Goal: Transaction & Acquisition: Purchase product/service

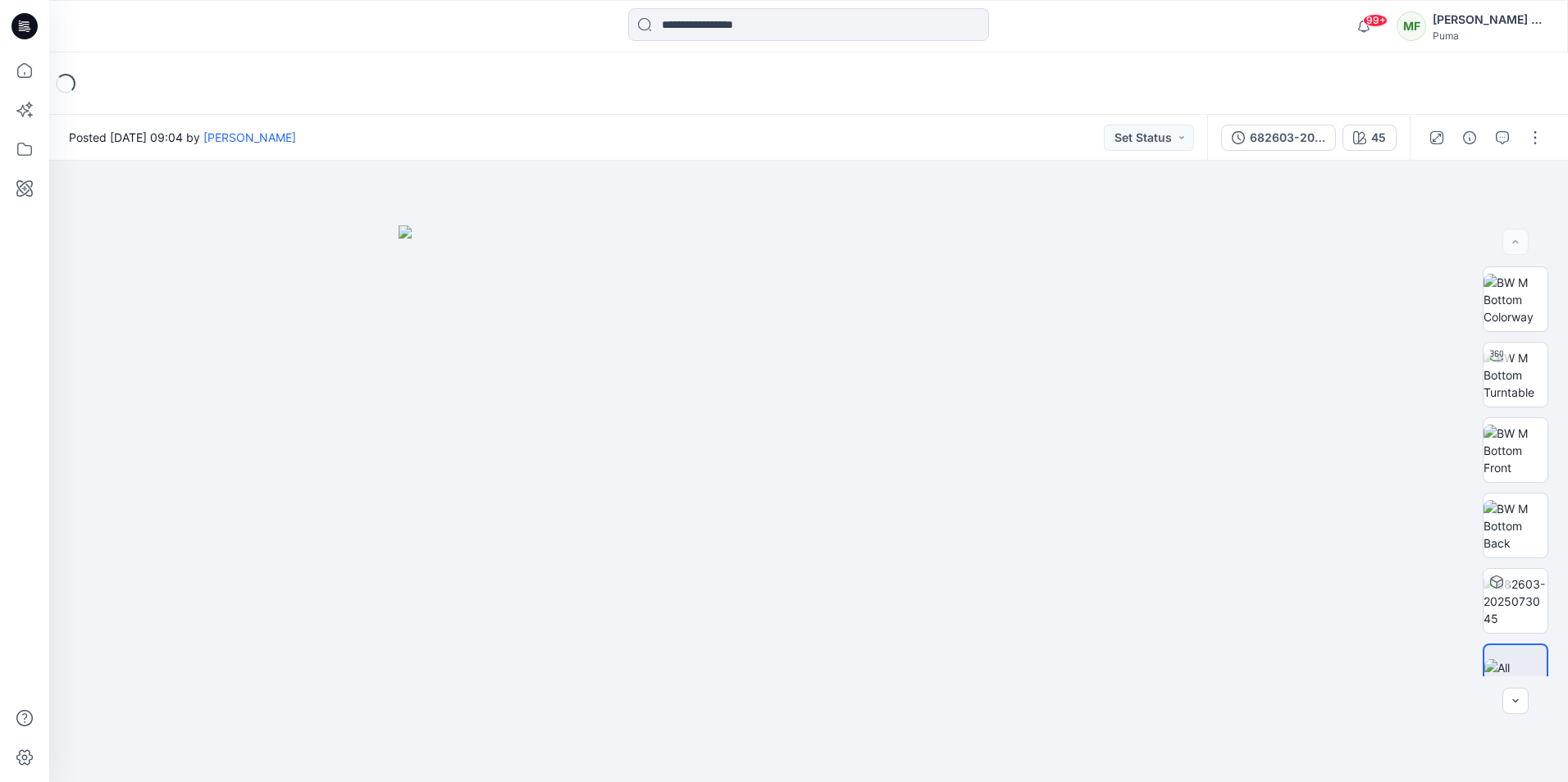
click at [1531, 135] on button "button" at bounding box center [1534, 137] width 26 height 26
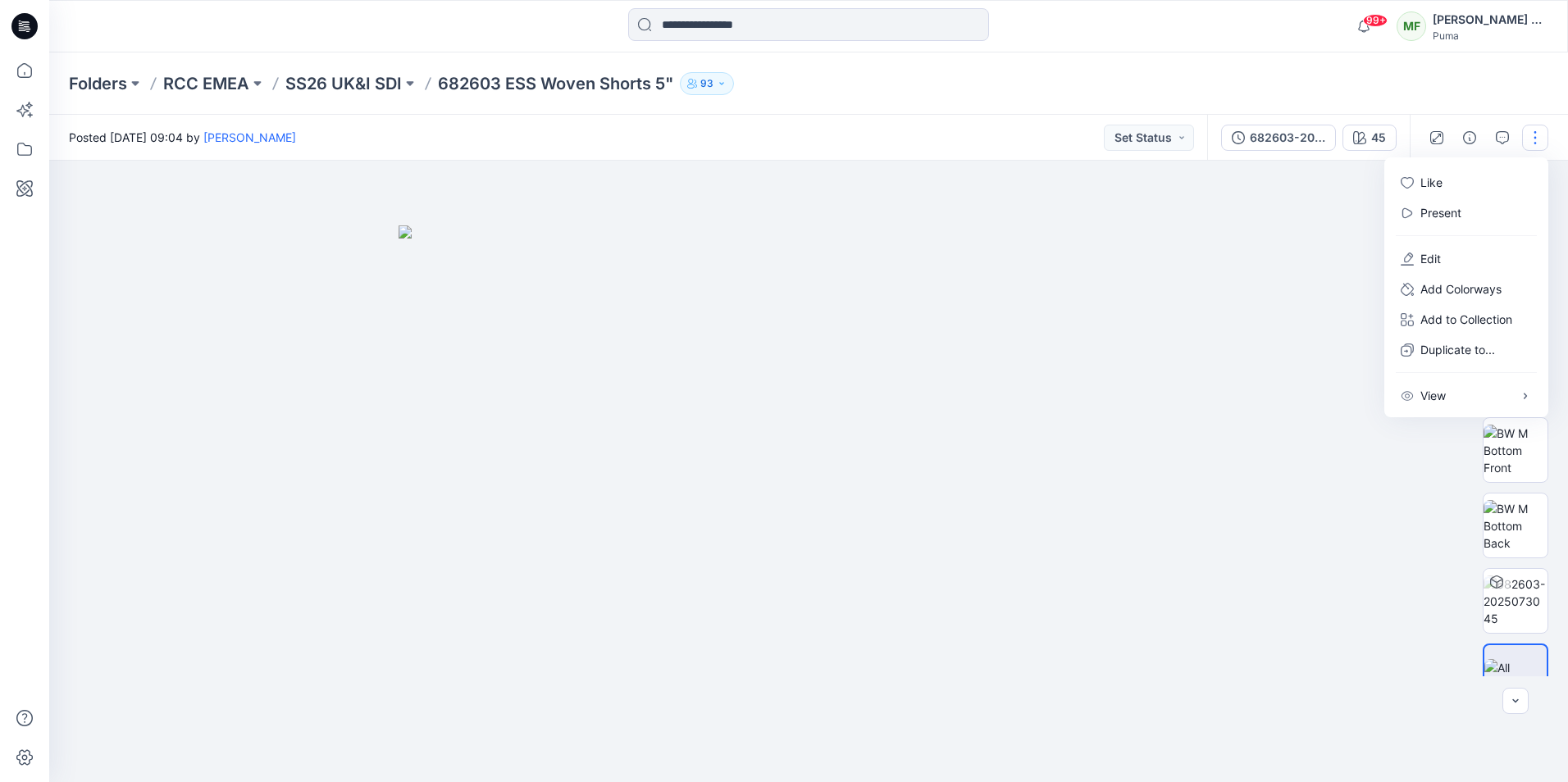
click at [1212, 279] on img at bounding box center [808, 503] width 820 height 556
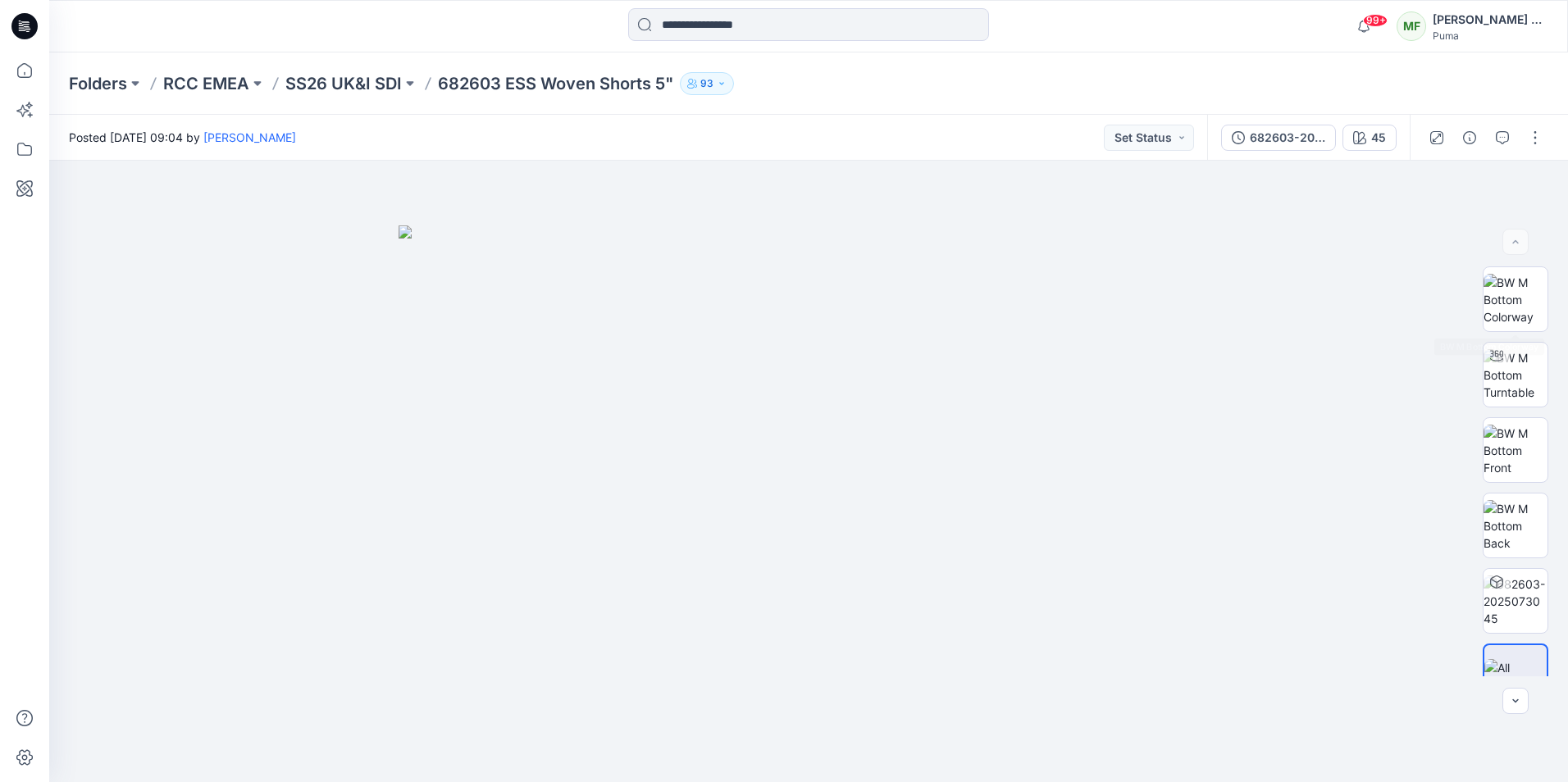
click at [1536, 298] on img at bounding box center [1515, 299] width 64 height 51
click at [1378, 131] on div "45" at bounding box center [1378, 137] width 15 height 18
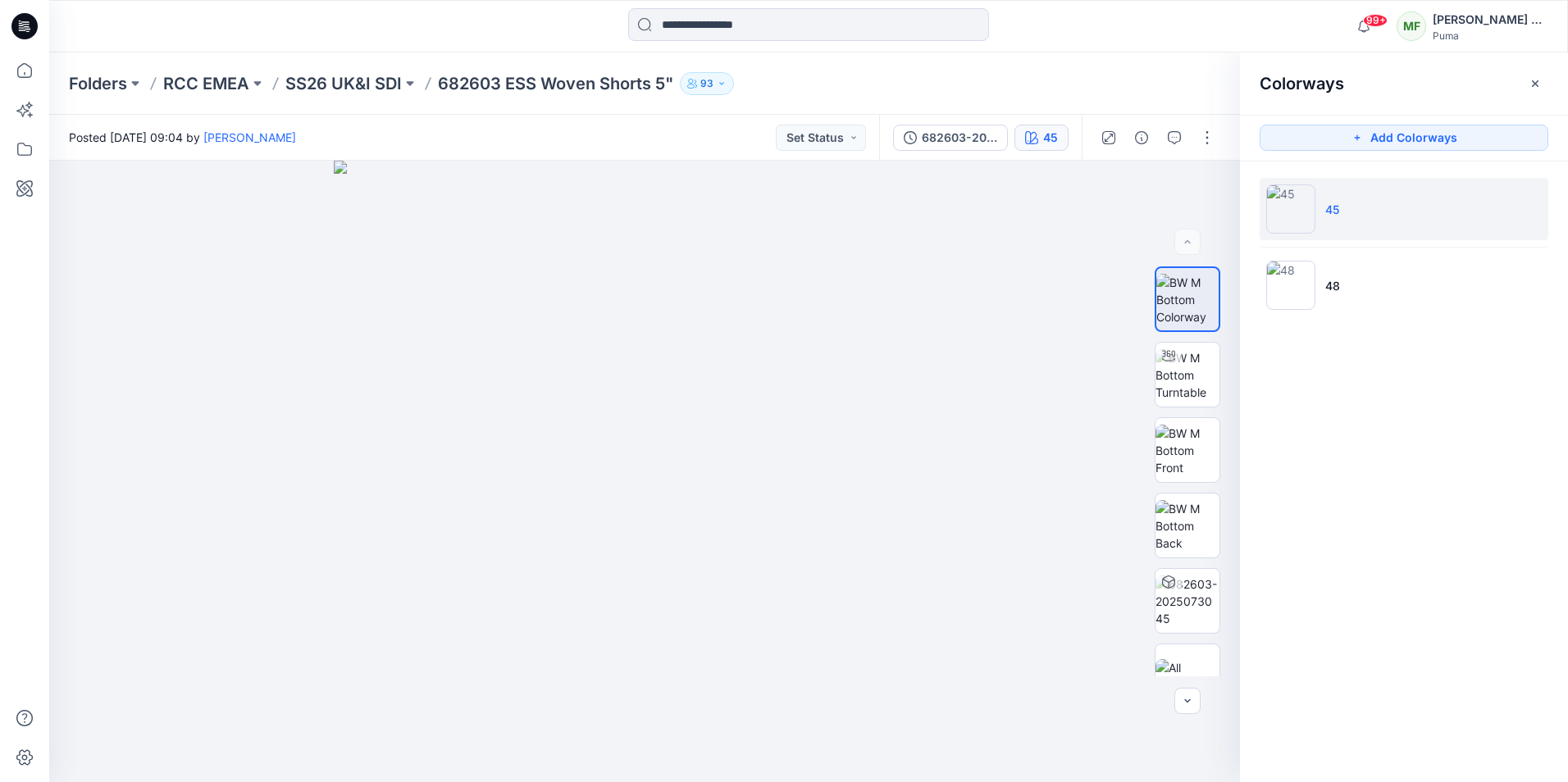
click at [1288, 206] on img at bounding box center [1291, 209] width 49 height 49
click at [1208, 144] on button "button" at bounding box center [1206, 137] width 26 height 26
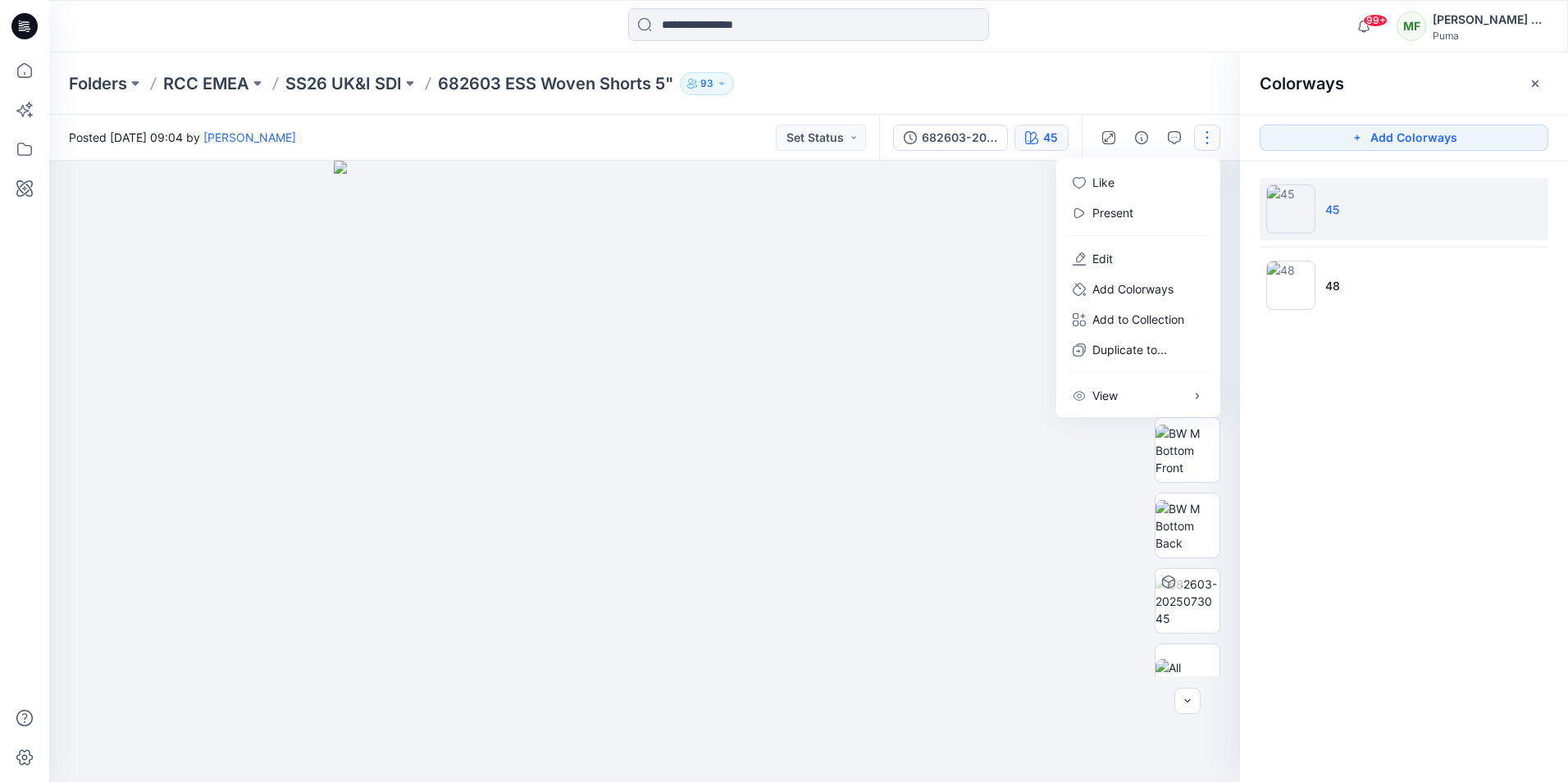
click at [1208, 144] on button "button" at bounding box center [1206, 137] width 26 height 26
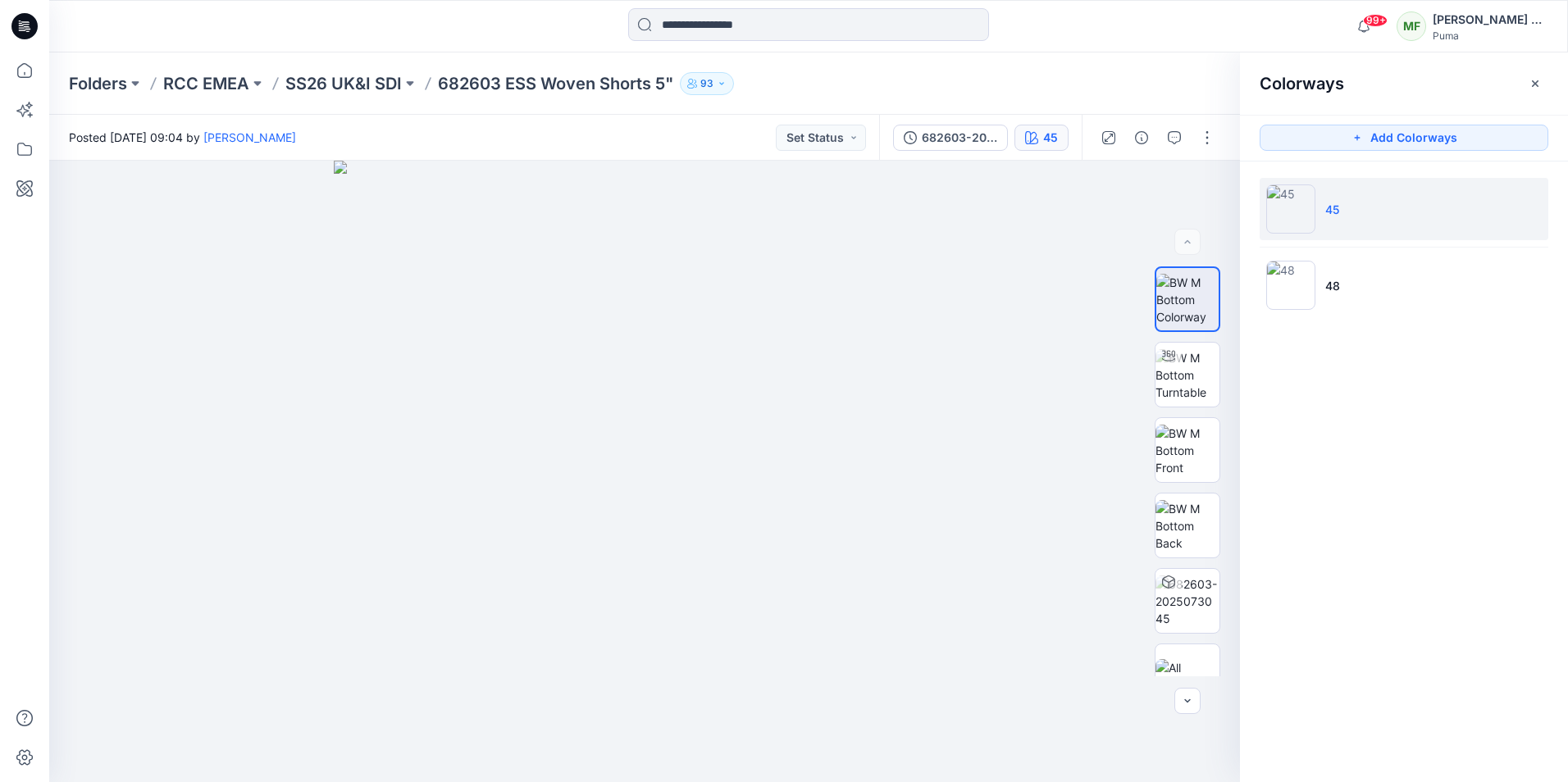
click at [1208, 139] on button "button" at bounding box center [1206, 137] width 26 height 26
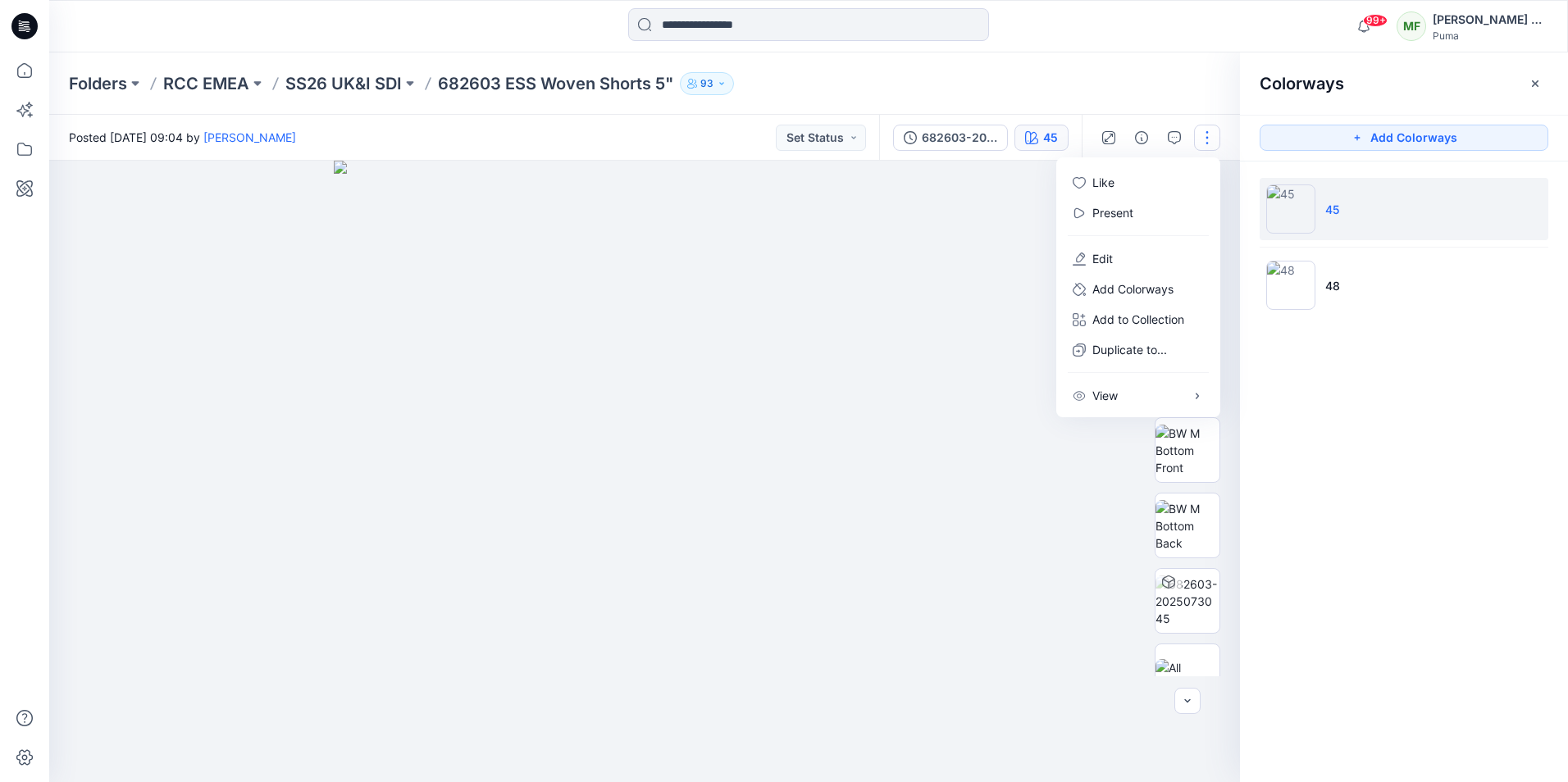
click at [959, 403] on div at bounding box center [644, 471] width 1190 height 621
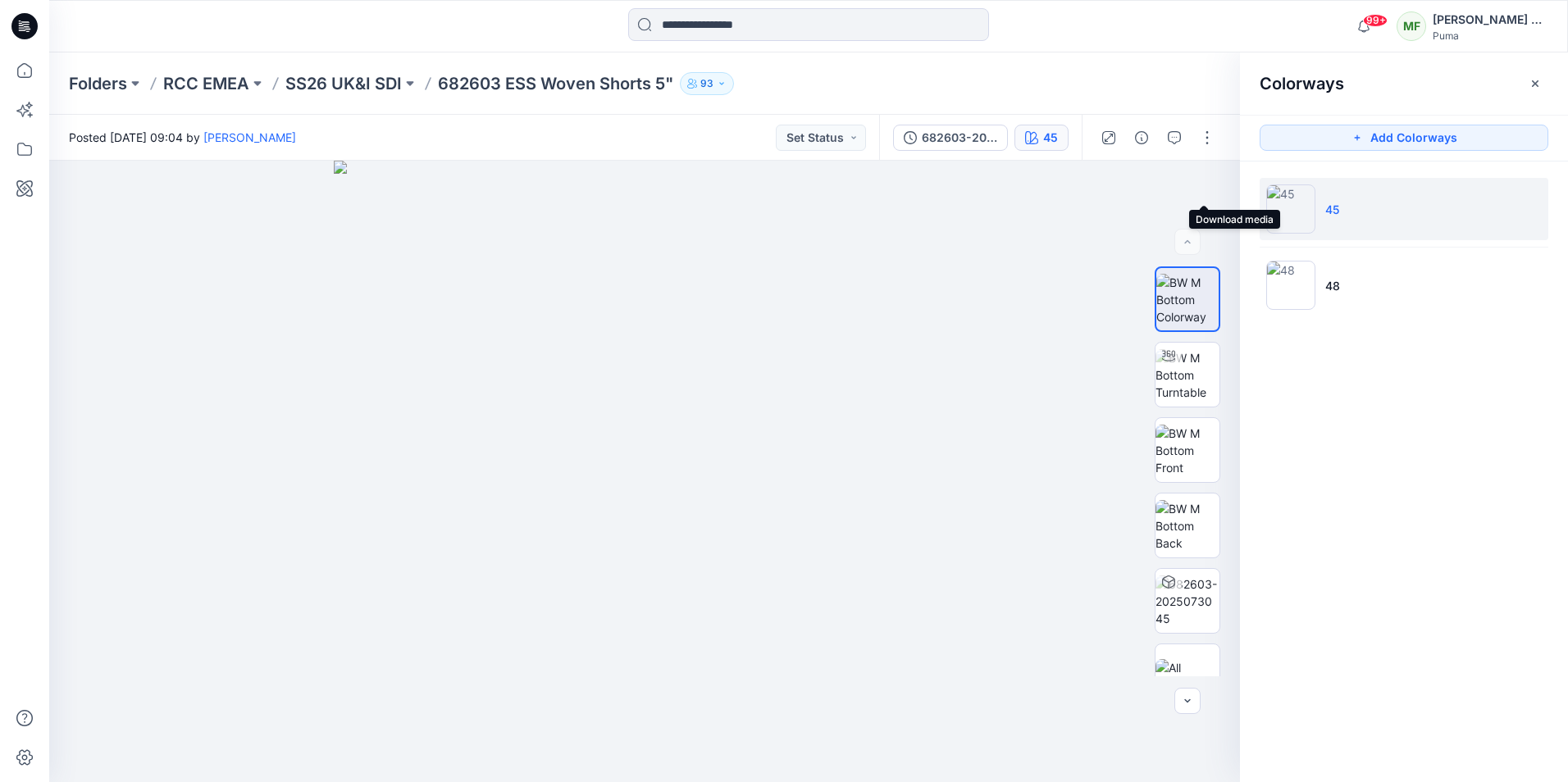
click at [0, 0] on icon "button" at bounding box center [0, 0] width 0 height 0
click at [1341, 381] on div "Colorways Add Colorways 45 48" at bounding box center [1404, 417] width 328 height 730
click at [1533, 87] on icon "button" at bounding box center [1535, 83] width 13 height 13
